Goal: Task Accomplishment & Management: Use online tool/utility

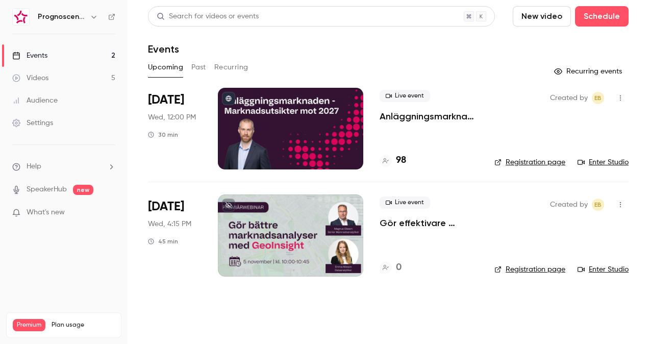
click at [413, 118] on p "Anläggningsmarknaden: Marknadsutsikter mot 2027" at bounding box center [429, 116] width 99 height 12
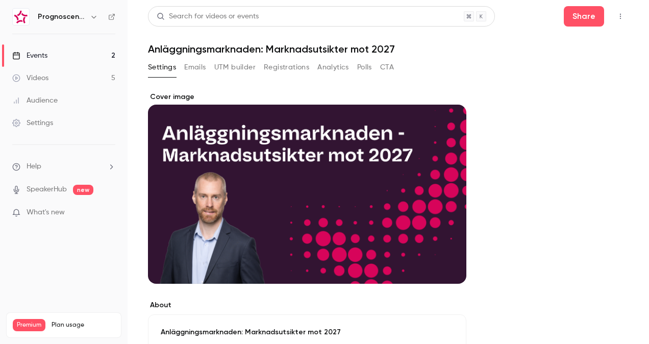
click at [289, 64] on button "Registrations" at bounding box center [286, 67] width 45 height 16
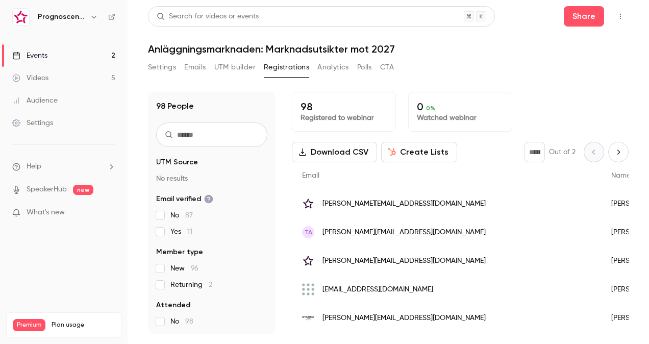
click at [618, 20] on button "button" at bounding box center [620, 16] width 16 height 16
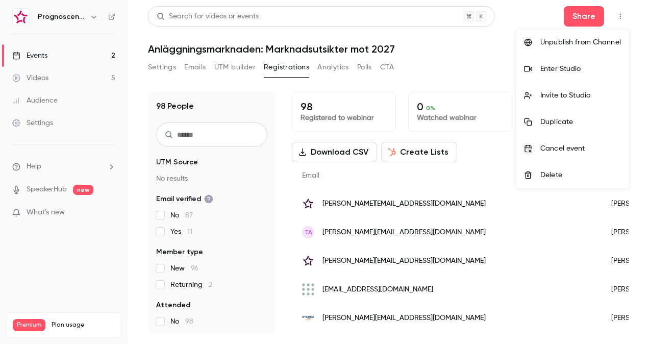
click at [563, 66] on div "Enter Studio" at bounding box center [580, 69] width 81 height 10
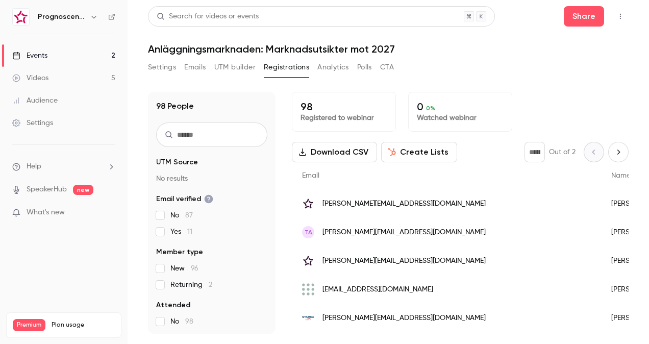
click at [56, 54] on link "Events 2" at bounding box center [64, 55] width 128 height 22
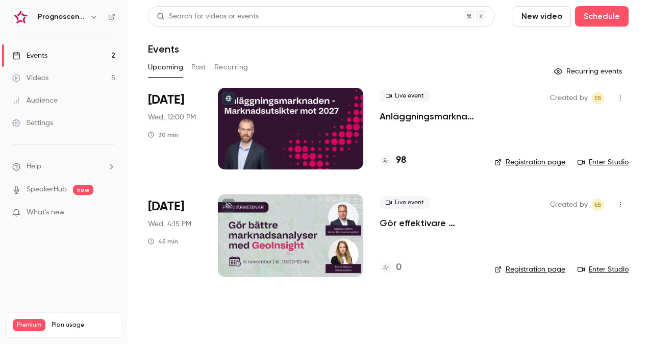
click at [394, 226] on p "Gör effektivare marknadsanalyser med GeoInsight" at bounding box center [429, 223] width 99 height 12
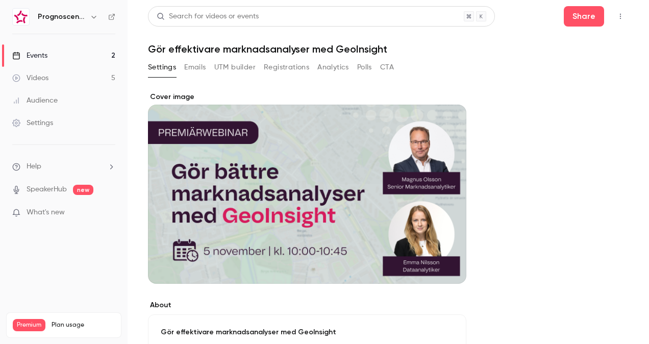
click at [617, 18] on icon "button" at bounding box center [621, 16] width 8 height 7
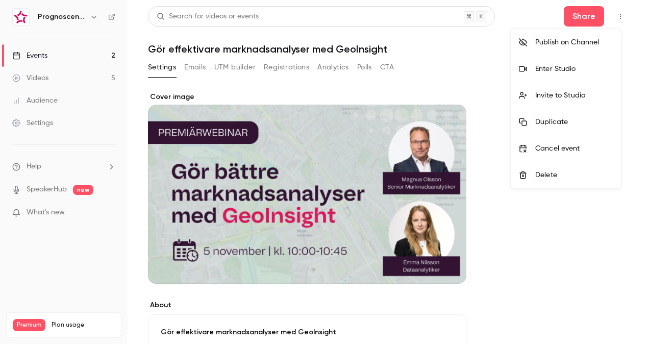
click at [559, 62] on li "Enter Studio" at bounding box center [566, 69] width 110 height 27
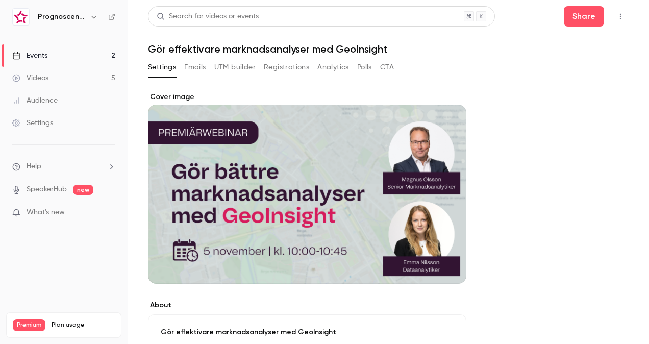
click at [617, 17] on icon "button" at bounding box center [621, 16] width 8 height 7
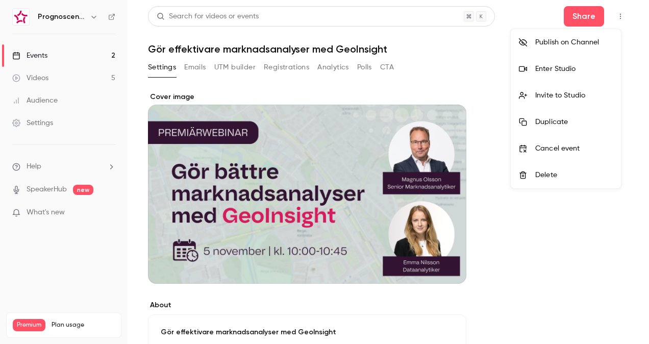
click at [569, 66] on div "Enter Studio" at bounding box center [574, 69] width 78 height 10
